Goal: Information Seeking & Learning: Find specific fact

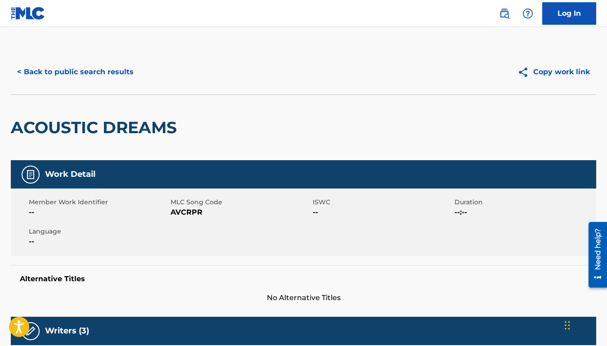
click at [91, 81] on button "< Back to public search results" at bounding box center [75, 72] width 129 height 22
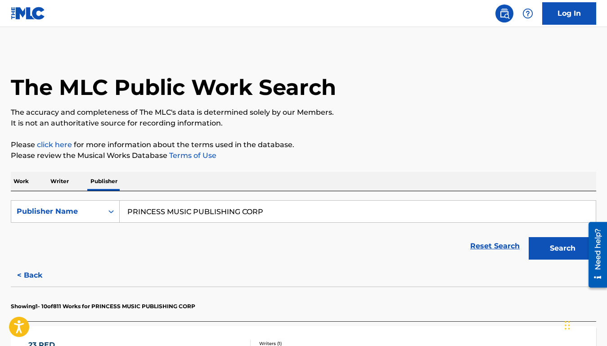
click at [20, 179] on p "Work" at bounding box center [21, 181] width 21 height 19
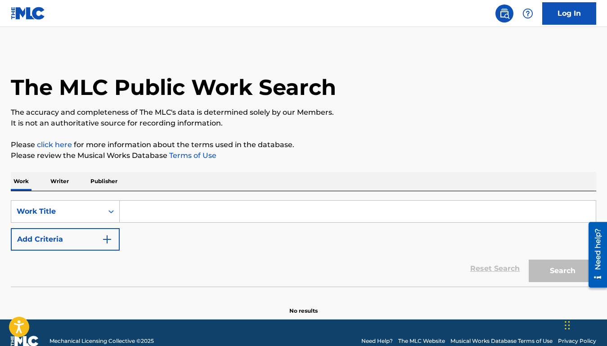
click at [157, 210] on input "Search Form" at bounding box center [358, 212] width 476 height 22
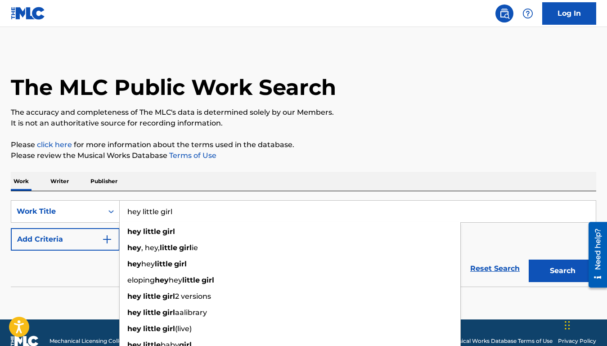
type input "hey little girl"
click at [73, 234] on button "Add Criteria" at bounding box center [65, 239] width 109 height 22
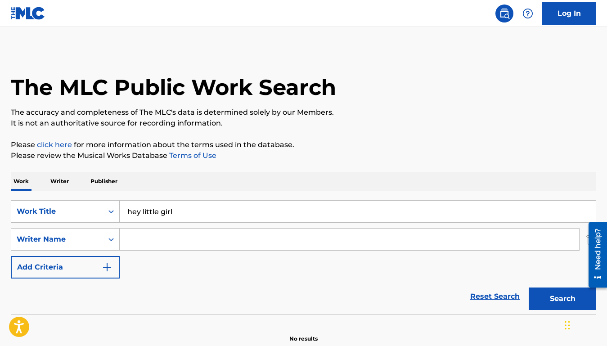
click at [162, 235] on input "Search Form" at bounding box center [349, 240] width 459 height 22
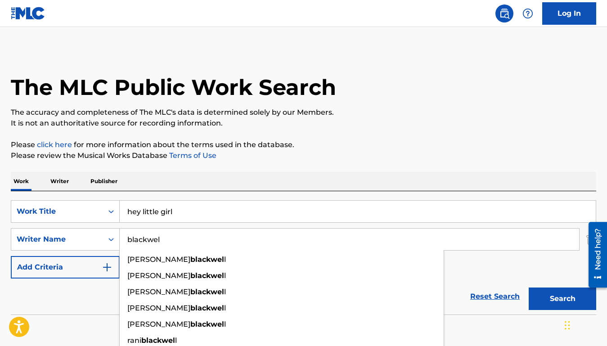
click at [529, 288] on button "Search" at bounding box center [562, 299] width 67 height 22
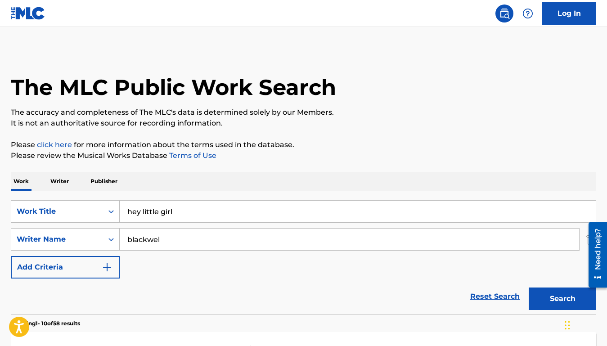
click at [172, 238] on input "blackwel" at bounding box center [349, 240] width 459 height 22
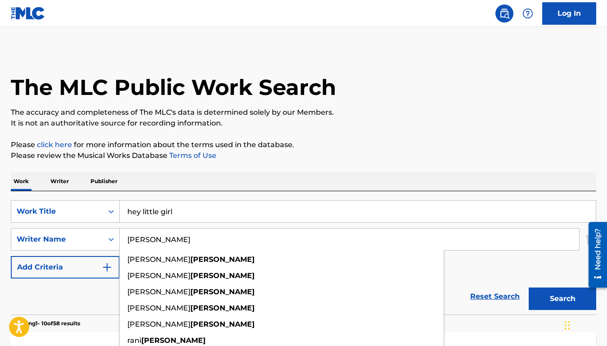
type input "[PERSON_NAME]"
click at [529, 288] on button "Search" at bounding box center [562, 299] width 67 height 22
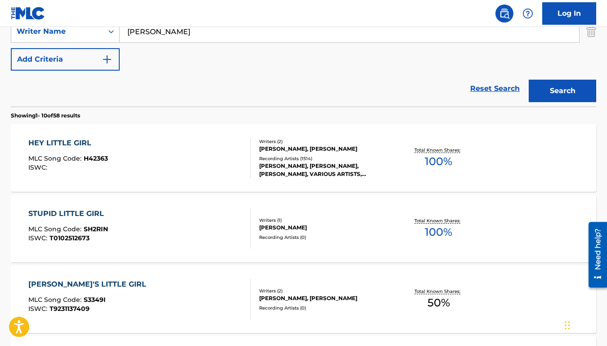
scroll to position [209, 0]
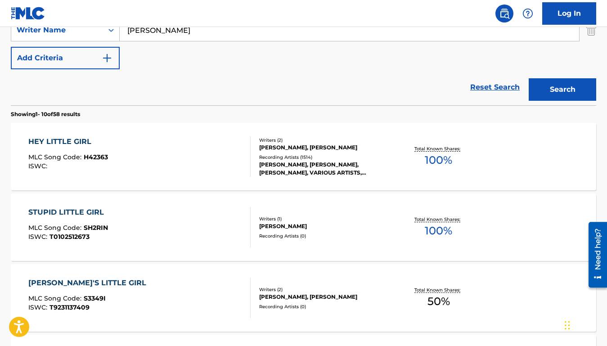
click at [198, 136] on div "HEY LITTLE GIRL MLC Song Code : H42363 ISWC :" at bounding box center [139, 156] width 222 height 40
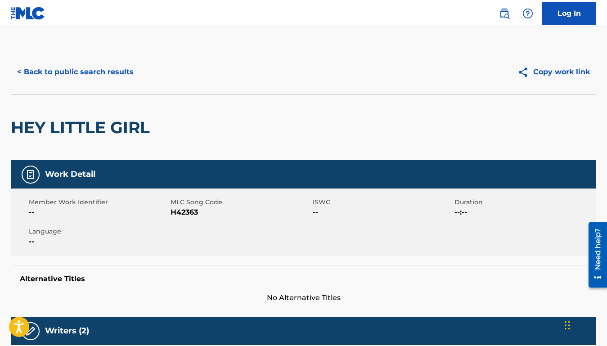
click at [126, 70] on button "< Back to public search results" at bounding box center [75, 72] width 129 height 22
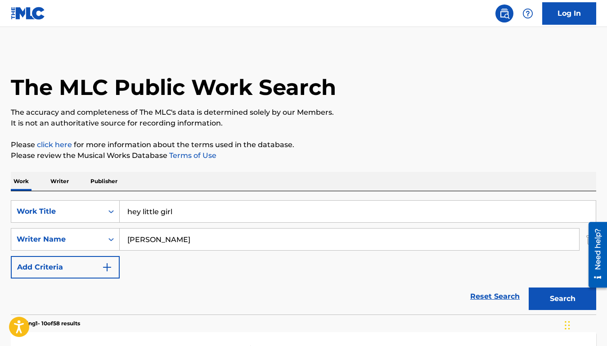
click at [99, 178] on p "Publisher" at bounding box center [104, 181] width 32 height 19
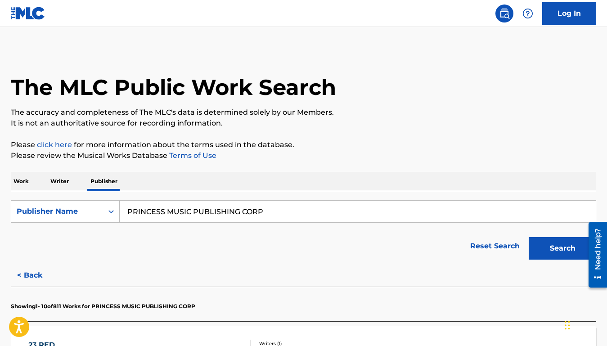
click at [144, 213] on input "PRINCESS MUSIC PUBLISHING CORP" at bounding box center [358, 212] width 476 height 22
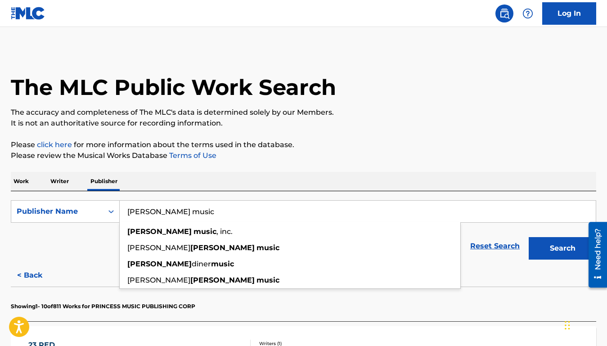
type input "[PERSON_NAME] music"
click at [529, 237] on button "Search" at bounding box center [562, 248] width 67 height 22
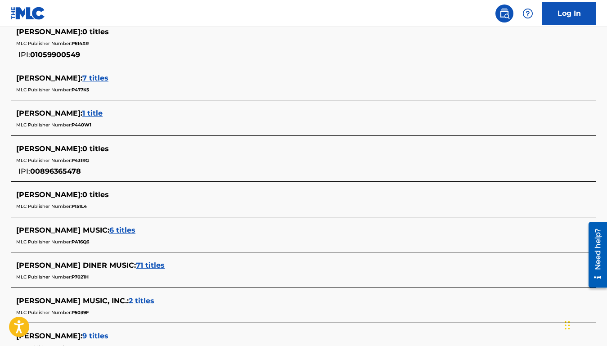
scroll to position [297, 0]
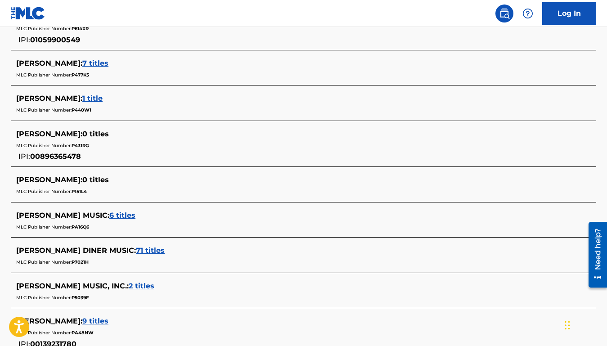
click at [129, 287] on span "2 titles" at bounding box center [142, 286] width 26 height 9
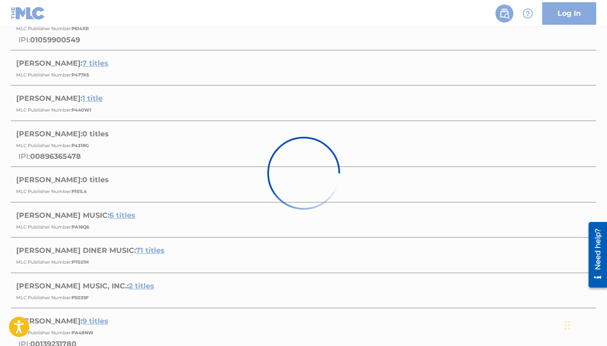
scroll to position [223, 0]
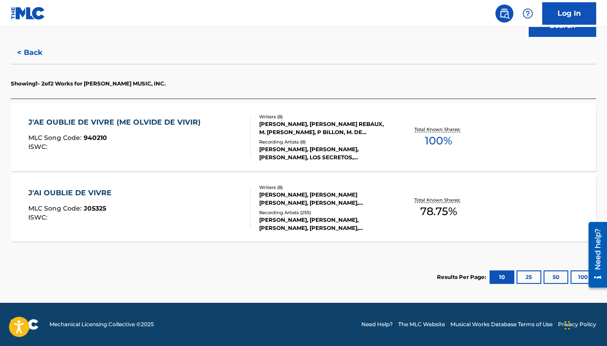
click at [193, 143] on div "MLC Song Code : 940210" at bounding box center [116, 139] width 177 height 9
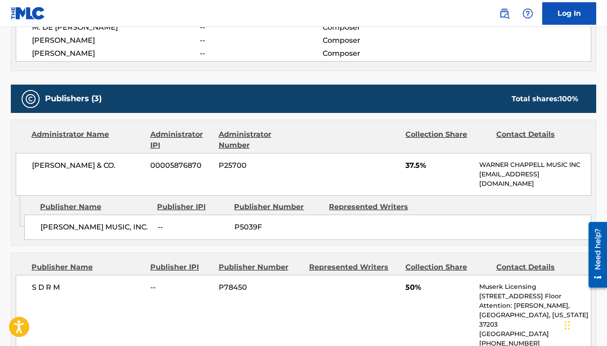
scroll to position [445, 0]
